Goal: Task Accomplishment & Management: Manage account settings

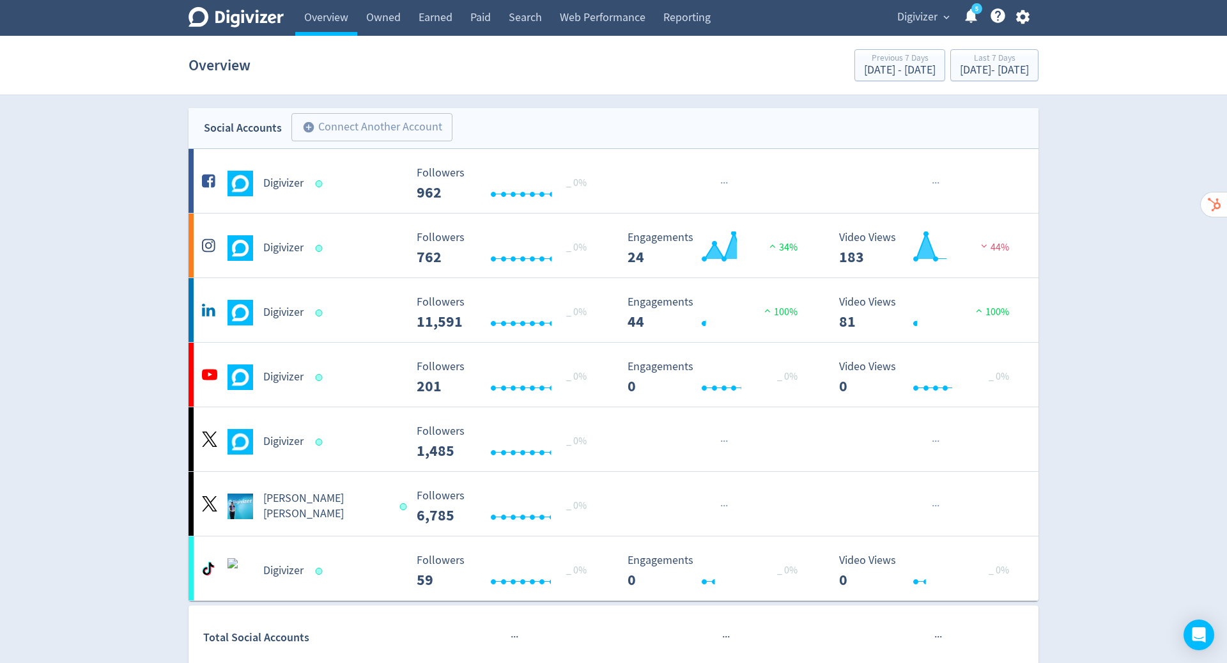
click at [1025, 25] on icon "button" at bounding box center [1022, 16] width 17 height 17
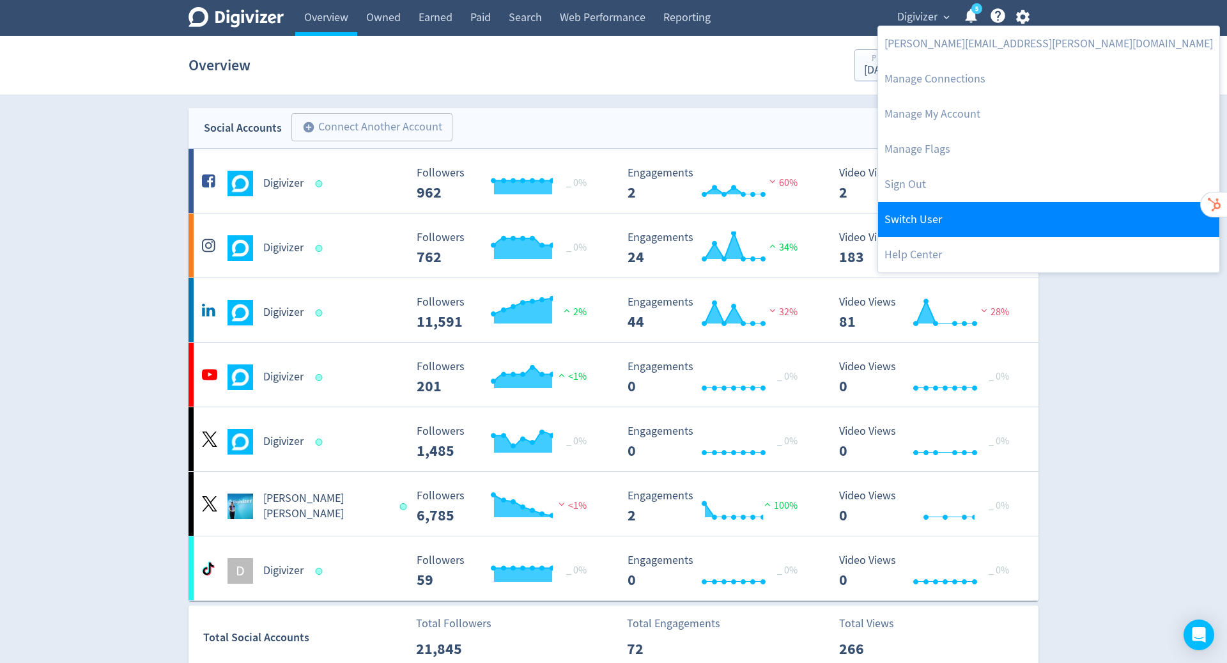
click at [994, 209] on link "Switch User" at bounding box center [1048, 219] width 341 height 35
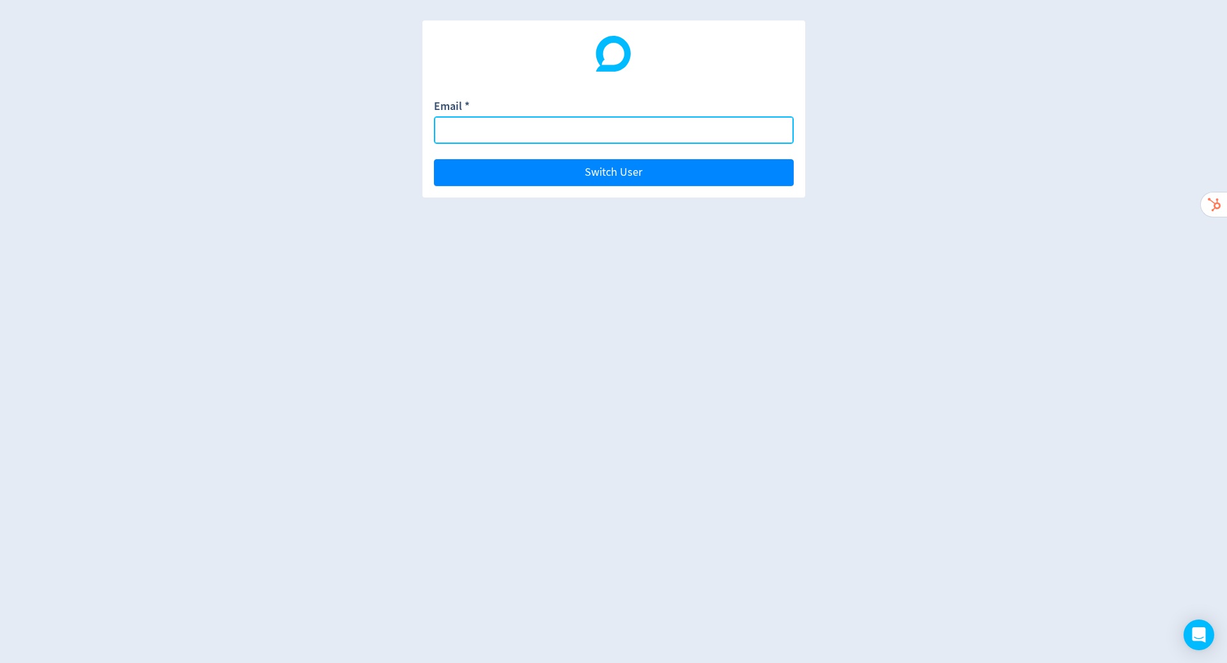
click at [674, 130] on input "Email *" at bounding box center [614, 129] width 360 height 27
paste input "[PERSON_NAME][EMAIL_ADDRESS][DOMAIN_NAME]"
type input "[PERSON_NAME][EMAIL_ADDRESS][DOMAIN_NAME]"
click at [434, 159] on button "Switch User" at bounding box center [614, 172] width 360 height 27
